Goal: Task Accomplishment & Management: Complete application form

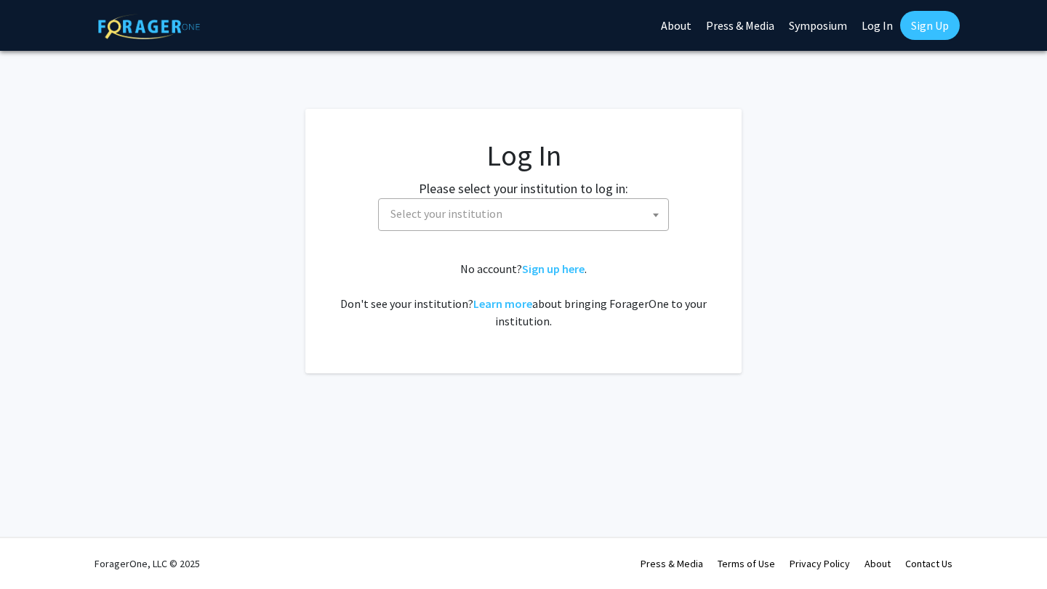
click at [467, 217] on span "Select your institution" at bounding box center [446, 213] width 112 height 15
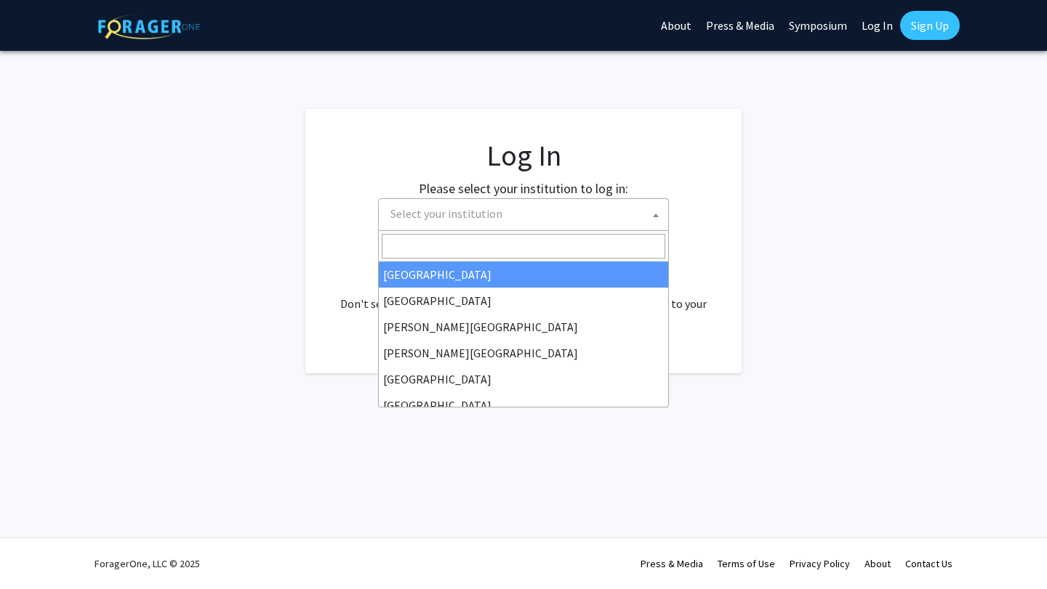
select select "34"
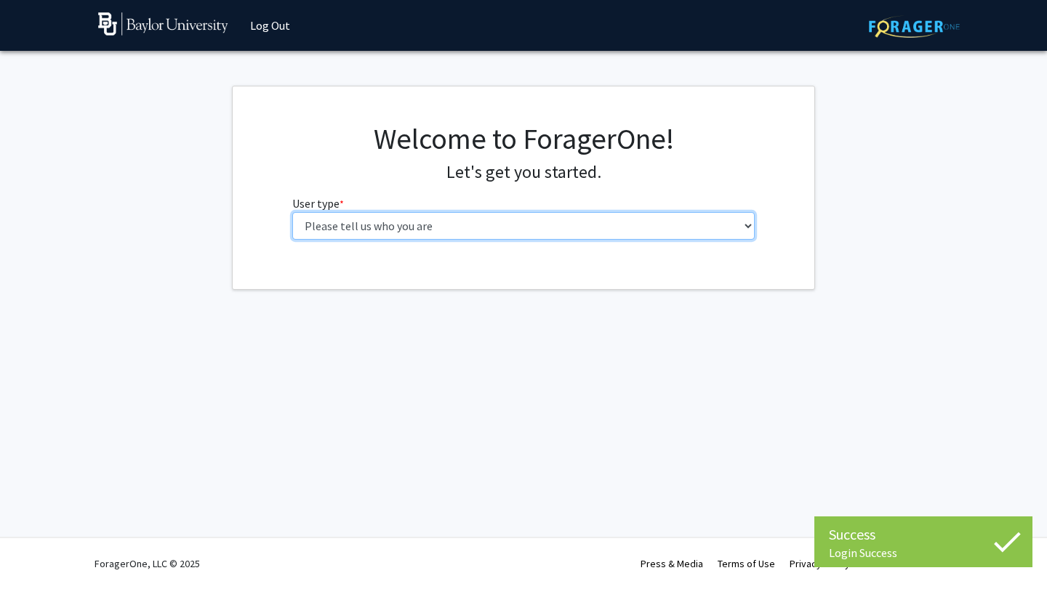
click at [485, 231] on select "Please tell us who you are Undergraduate Student Master's Student Doctoral Cand…" at bounding box center [523, 226] width 463 height 28
select select "1: undergrad"
click at [292, 212] on select "Please tell us who you are Undergraduate Student Master's Student Doctoral Cand…" at bounding box center [523, 226] width 463 height 28
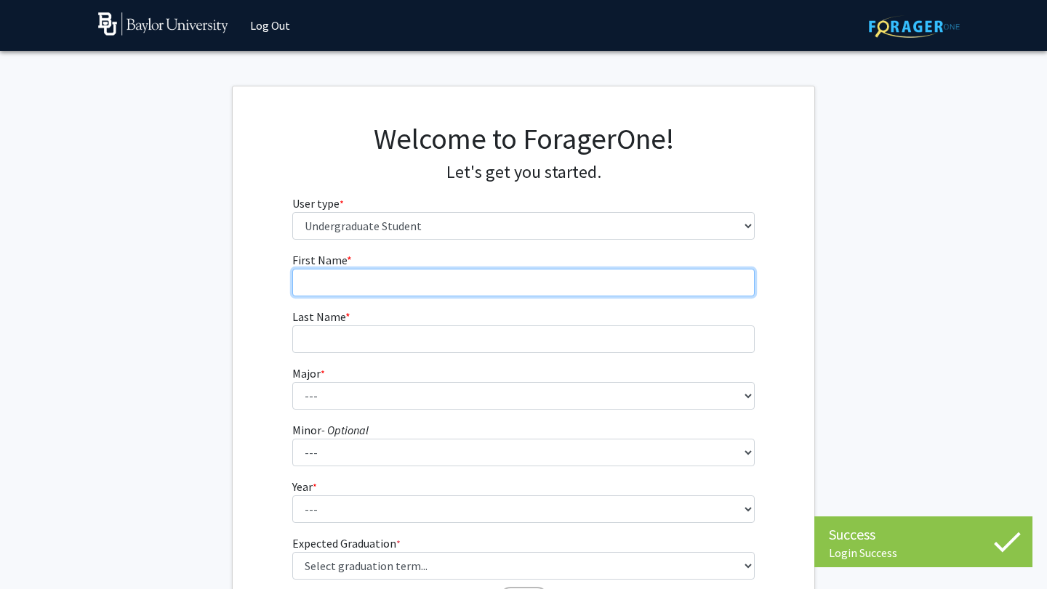
click at [475, 275] on input "First Name * required" at bounding box center [523, 283] width 463 height 28
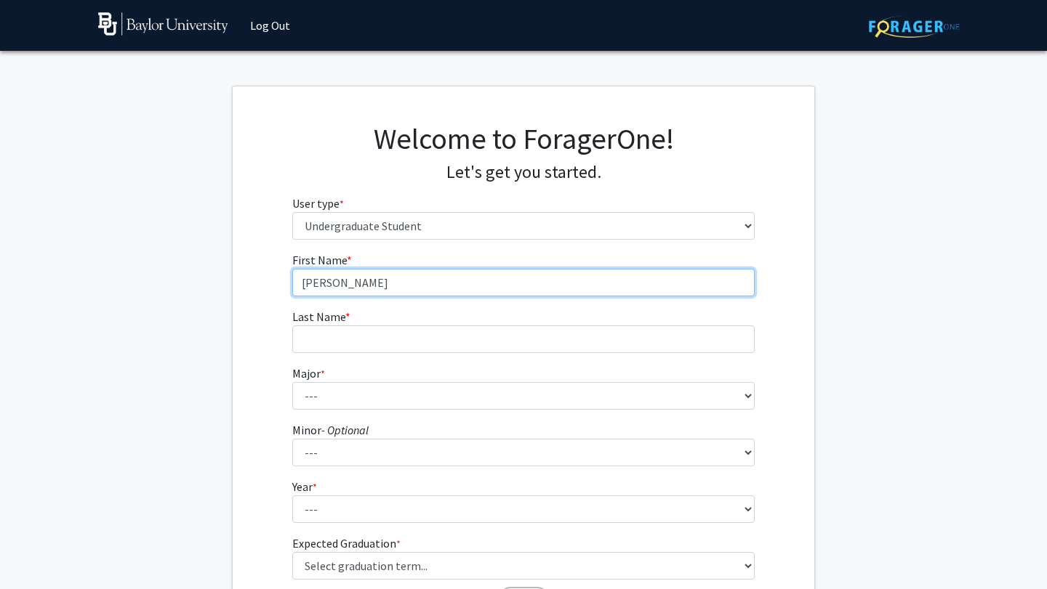
type input "[PERSON_NAME]"
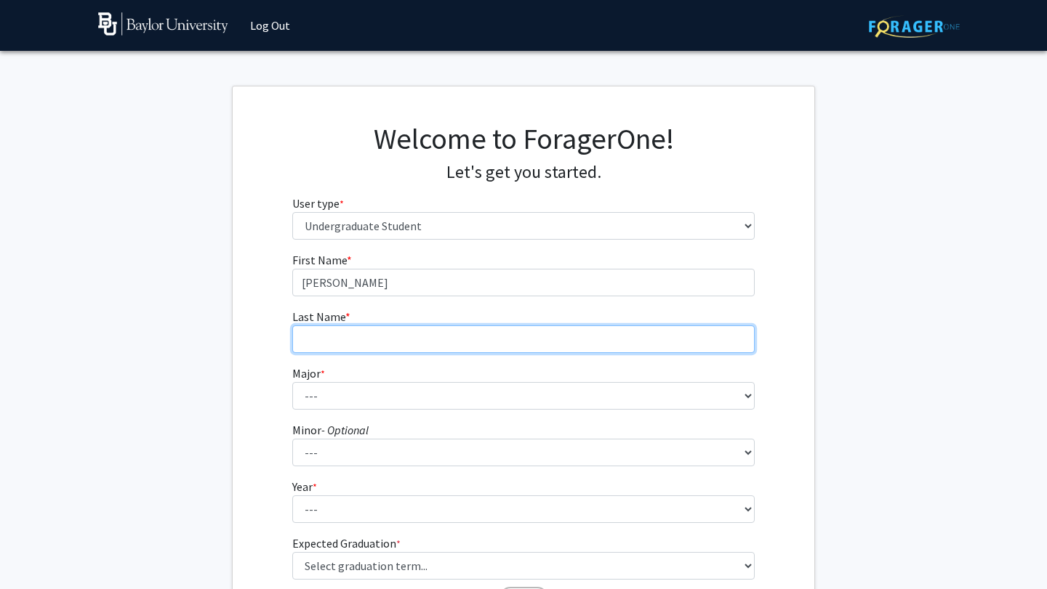
click at [477, 339] on input "Last Name * required" at bounding box center [523, 340] width 463 height 28
type input "Ku"
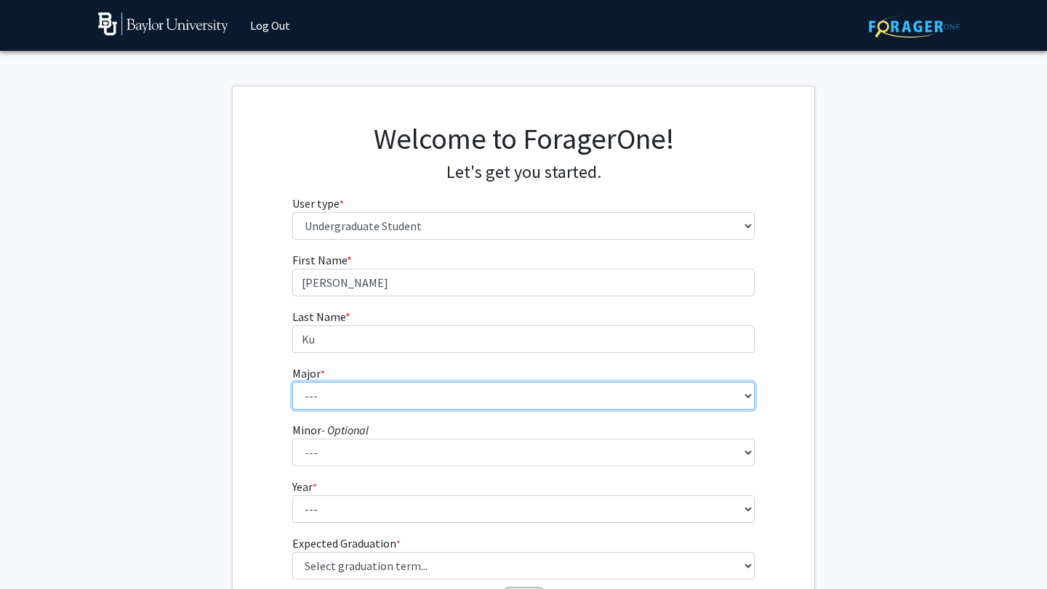
click at [476, 395] on select "--- Accounting American Studies Anthropology Apparel Design & Product Developme…" at bounding box center [523, 396] width 463 height 28
select select "71: 2736"
click at [292, 382] on select "--- Accounting American Studies Anthropology Apparel Design & Product Developme…" at bounding box center [523, 396] width 463 height 28
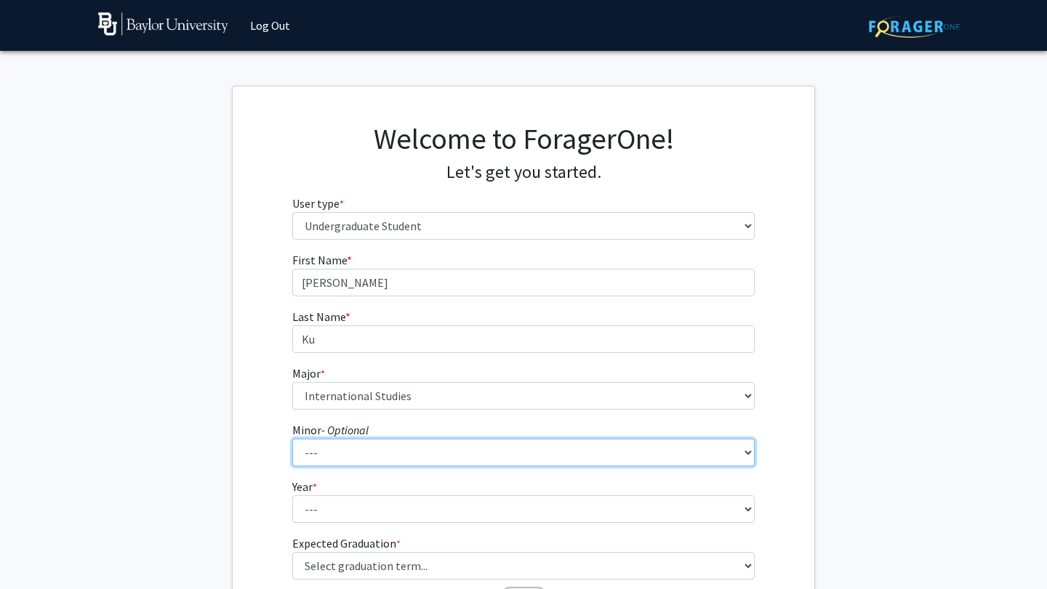
click at [443, 457] on select "--- Advertising American Sign Language American Studies Anthropology Apparel Me…" at bounding box center [523, 453] width 463 height 28
click at [292, 439] on select "--- Advertising American Sign Language American Studies Anthropology Apparel Me…" at bounding box center [523, 453] width 463 height 28
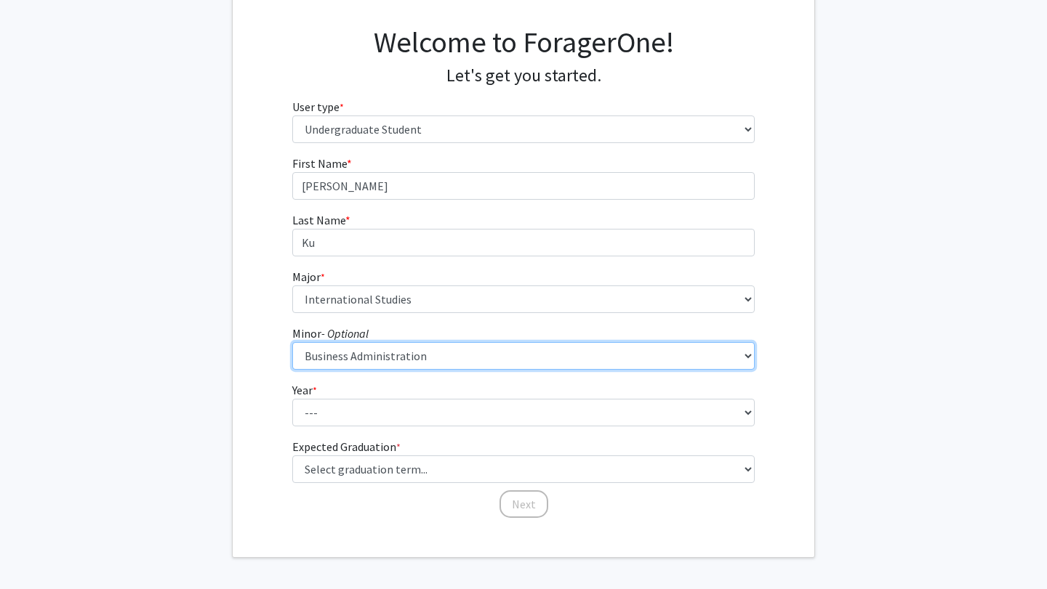
scroll to position [110, 0]
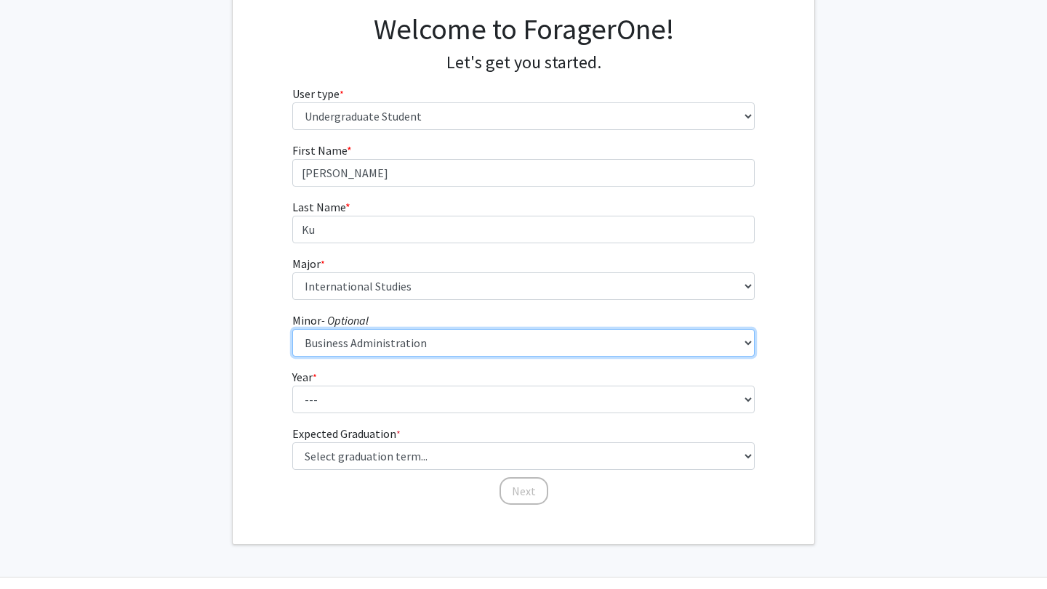
click at [456, 346] on select "--- Advertising American Sign Language American Studies Anthropology Apparel Me…" at bounding box center [523, 343] width 463 height 28
select select "81: 2144"
click at [292, 329] on select "--- Advertising American Sign Language American Studies Anthropology Apparel Me…" at bounding box center [523, 343] width 463 height 28
click at [540, 340] on select "--- Advertising American Sign Language American Studies Anthropology Apparel Me…" at bounding box center [523, 343] width 463 height 28
click at [292, 329] on select "--- Advertising American Sign Language American Studies Anthropology Apparel Me…" at bounding box center [523, 343] width 463 height 28
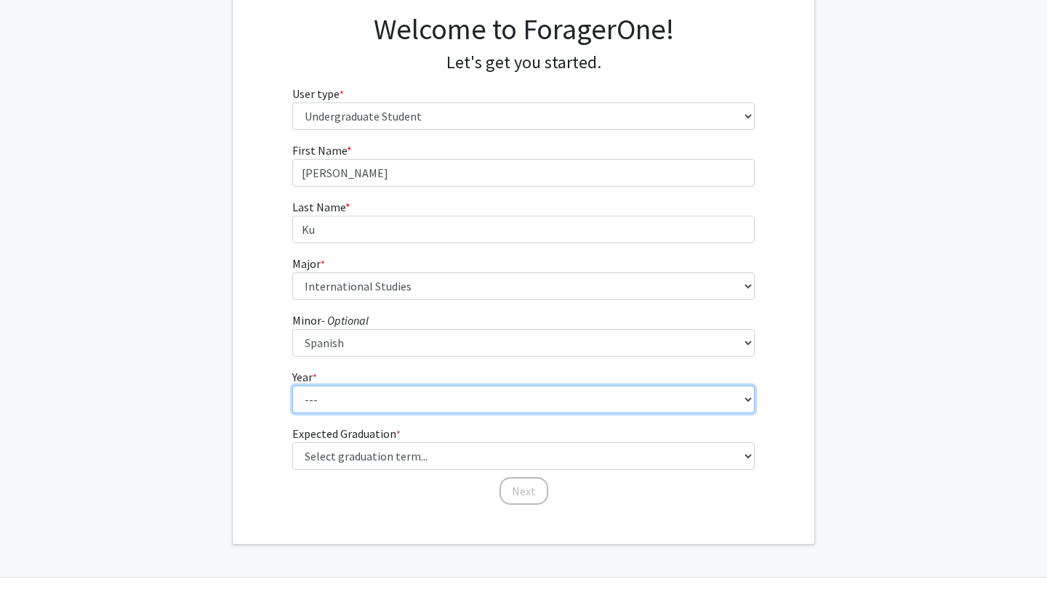
click at [498, 403] on select "--- First-year Sophomore Junior Senior Postbaccalaureate Certificate" at bounding box center [523, 400] width 463 height 28
select select "2: sophomore"
click at [292, 386] on select "--- First-year Sophomore Junior Senior Postbaccalaureate Certificate" at bounding box center [523, 400] width 463 height 28
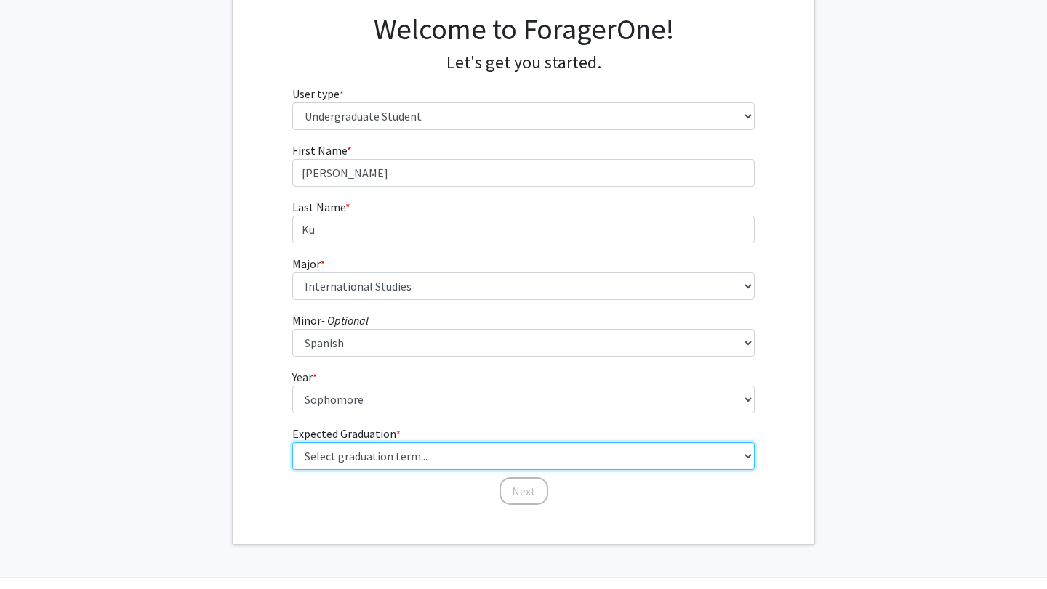
click at [454, 464] on select "Select graduation term... Spring 2025 Summer 2025 Fall 2025 Winter 2025 Spring …" at bounding box center [523, 457] width 463 height 28
click at [292, 443] on select "Select graduation term... Spring 2025 Summer 2025 Fall 2025 Winter 2025 Spring …" at bounding box center [523, 457] width 463 height 28
click at [449, 468] on select "Select graduation term... Spring 2025 Summer 2025 Fall 2025 Winter 2025 Spring …" at bounding box center [523, 457] width 463 height 28
click at [292, 443] on select "Select graduation term... Spring 2025 Summer 2025 Fall 2025 Winter 2025 Spring …" at bounding box center [523, 457] width 463 height 28
click at [419, 460] on select "Select graduation term... Spring 2025 Summer 2025 Fall 2025 Winter 2025 Spring …" at bounding box center [523, 457] width 463 height 28
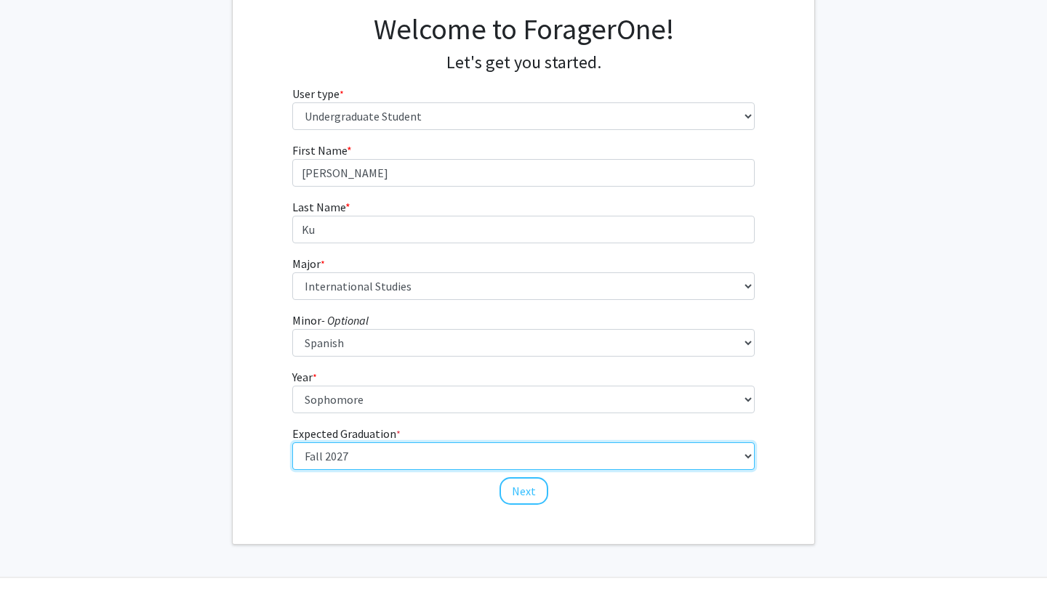
select select "10: summer_2027"
click at [292, 443] on select "Select graduation term... Spring 2025 Summer 2025 Fall 2025 Winter 2025 Spring …" at bounding box center [523, 457] width 463 height 28
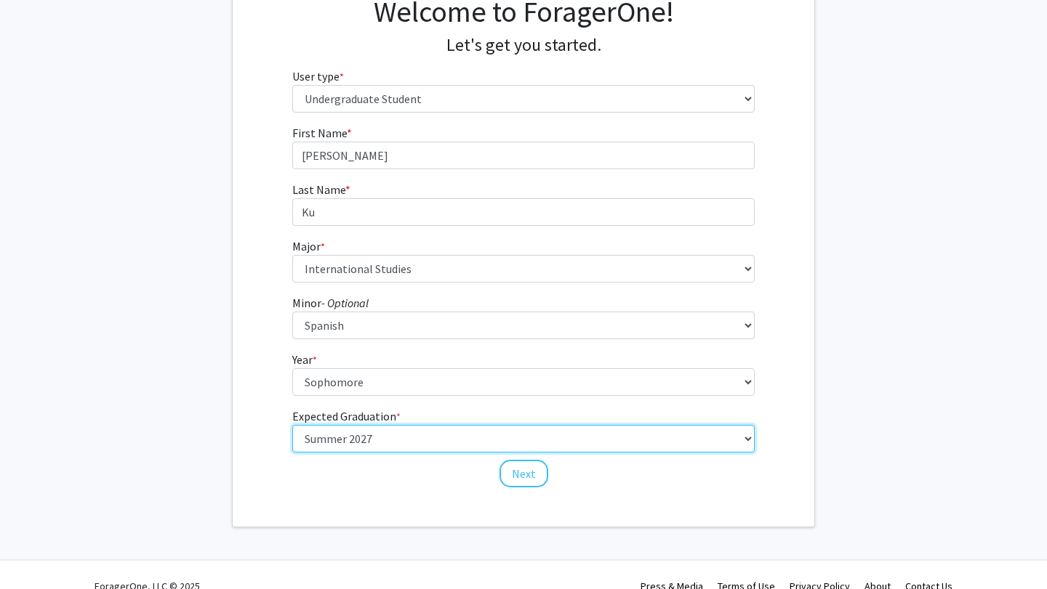
scroll to position [129, 0]
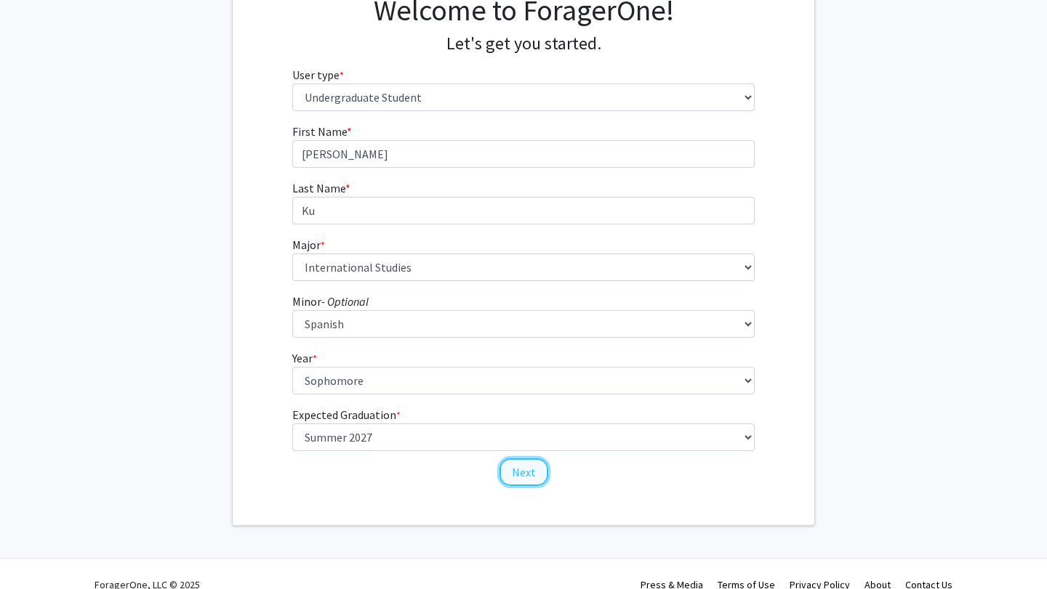
click at [517, 474] on button "Next" at bounding box center [523, 473] width 49 height 28
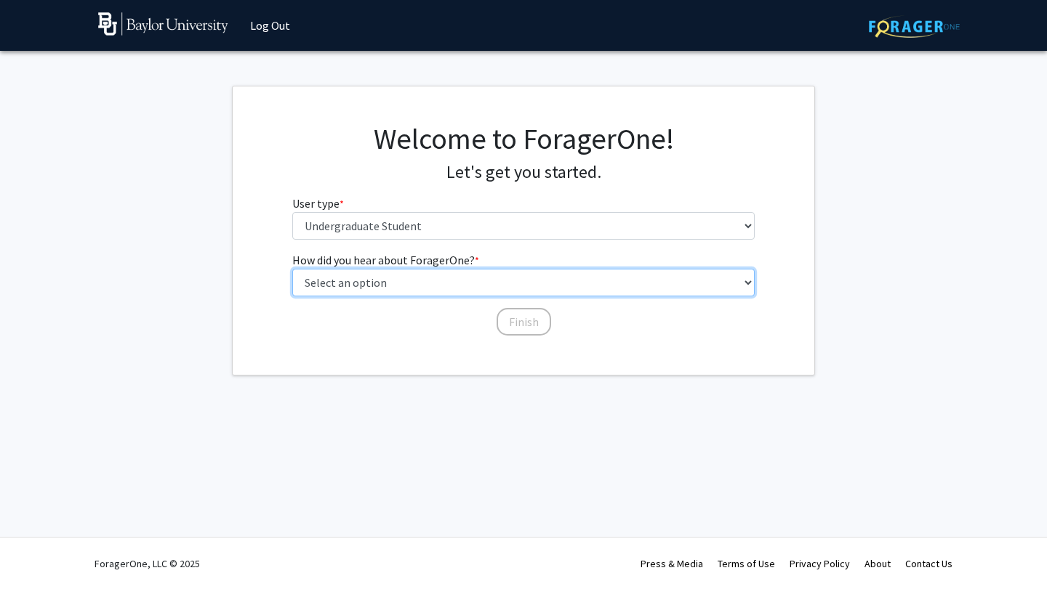
click at [482, 289] on select "Select an option Peer/student recommendation Faculty/staff recommendation Unive…" at bounding box center [523, 283] width 463 height 28
select select "4: university_email"
click at [292, 269] on select "Select an option Peer/student recommendation Faculty/staff recommendation Unive…" at bounding box center [523, 283] width 463 height 28
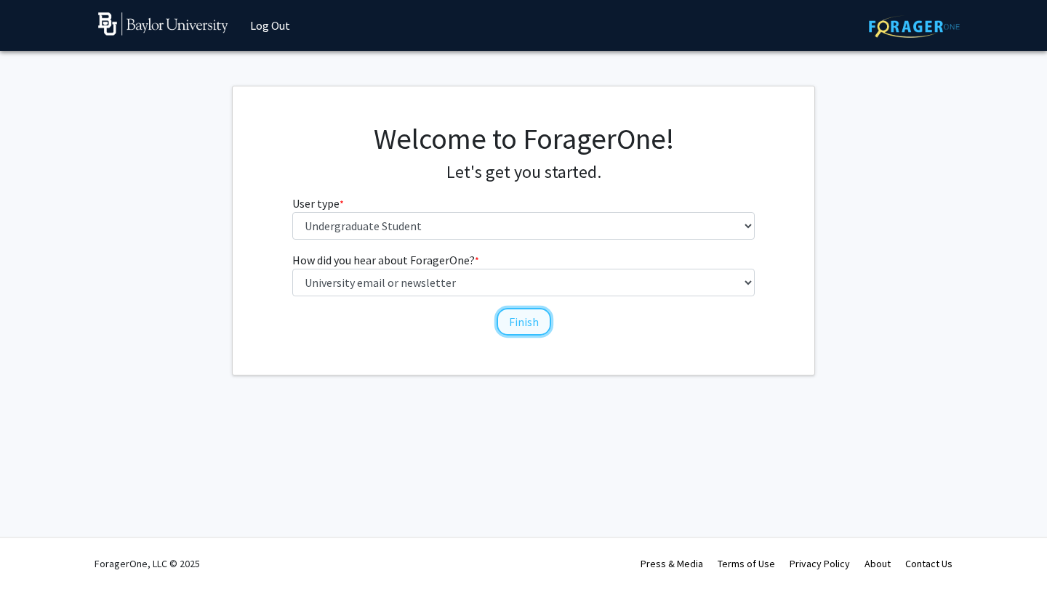
click at [533, 325] on button "Finish" at bounding box center [523, 322] width 55 height 28
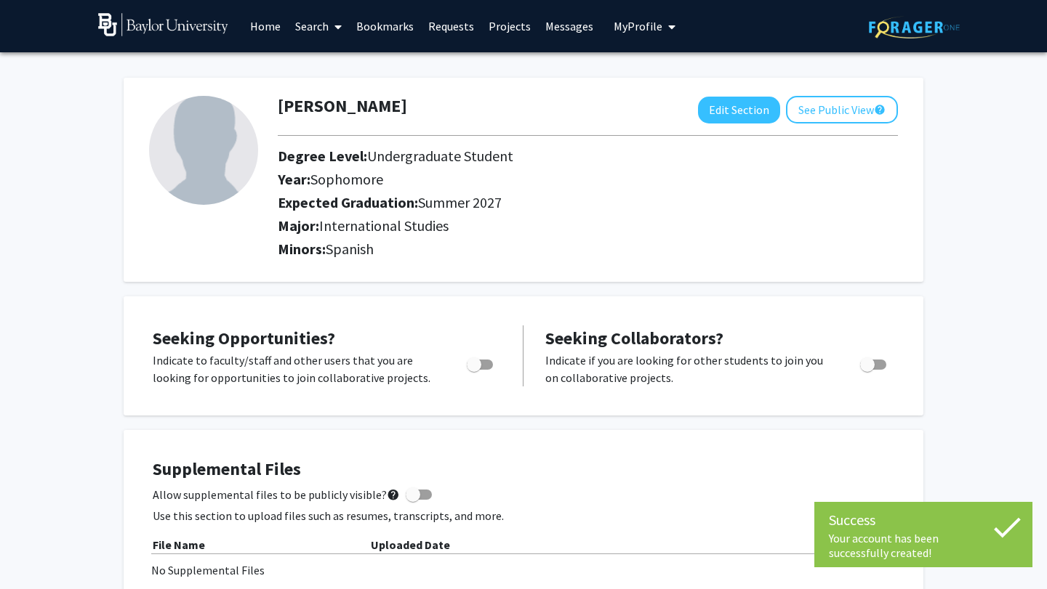
click at [222, 167] on img at bounding box center [203, 150] width 109 height 109
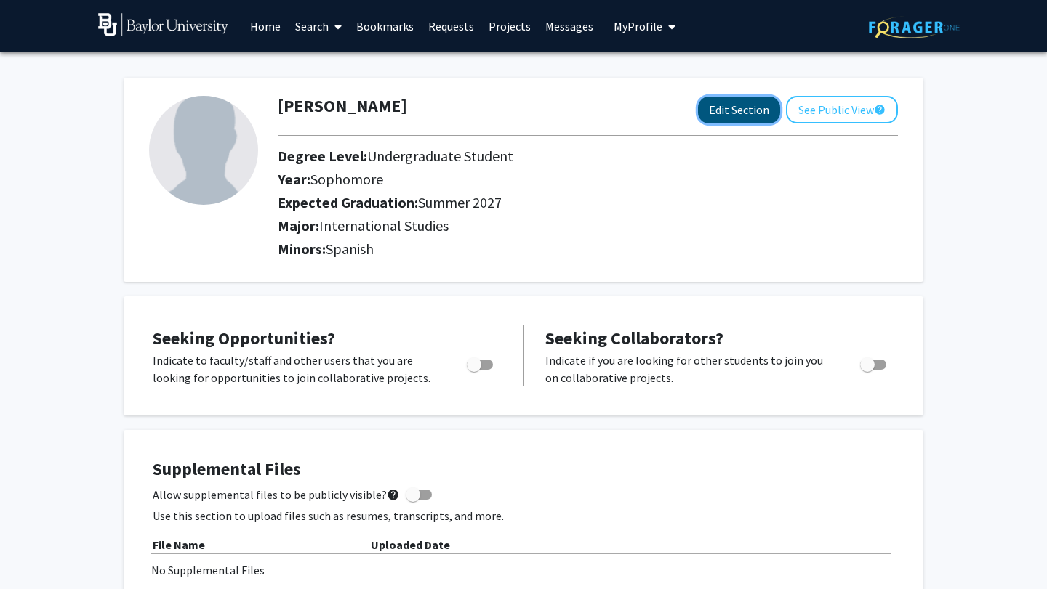
click at [748, 109] on button "Edit Section" at bounding box center [739, 110] width 82 height 27
select select "sophomore"
select select "38: summer_2027"
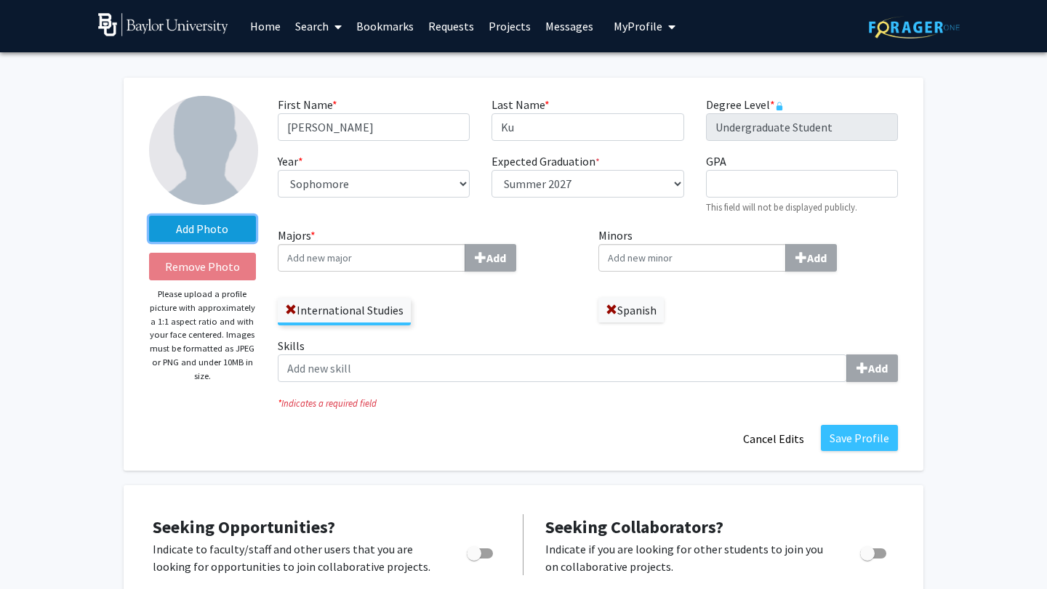
click at [202, 225] on label "Add Photo" at bounding box center [202, 229] width 107 height 26
click at [0, 0] on input "Add Photo" at bounding box center [0, 0] width 0 height 0
